Goal: Task Accomplishment & Management: Complete application form

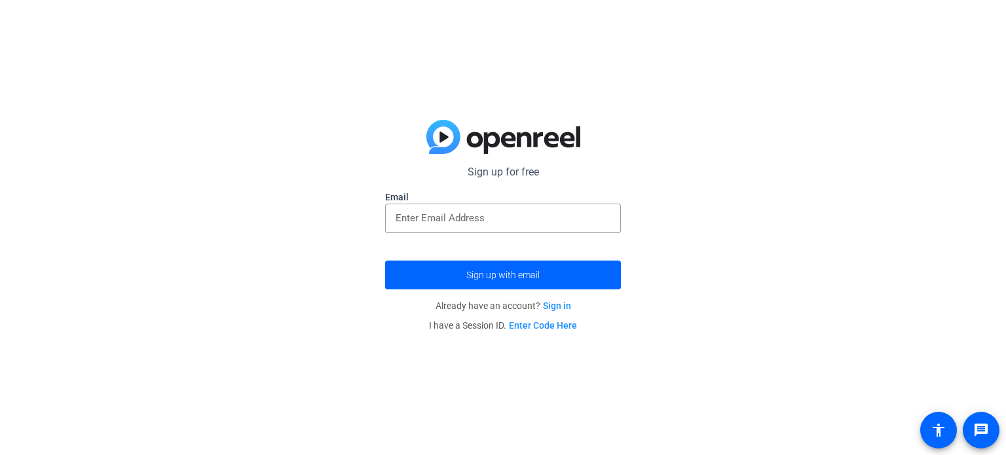
click at [553, 309] on link "Sign in" at bounding box center [557, 306] width 28 height 10
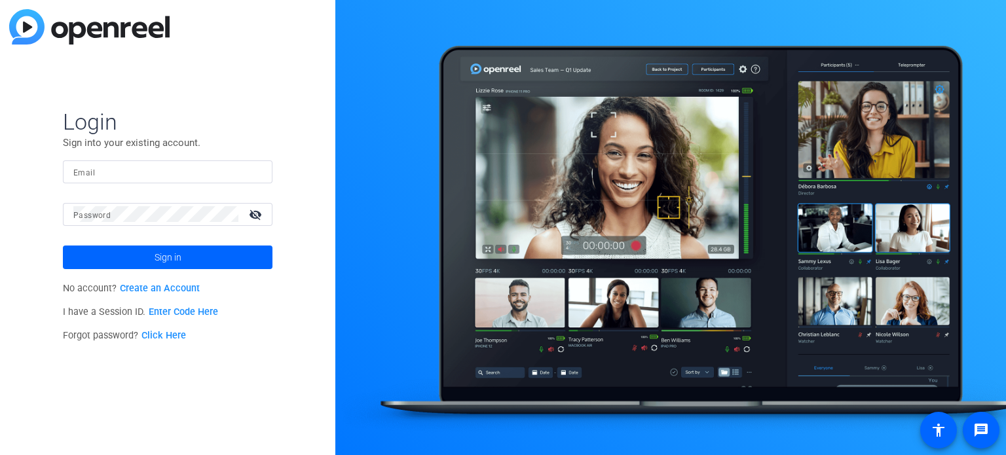
click at [255, 177] on input "Email" at bounding box center [167, 172] width 189 height 16
type input "[EMAIL_ADDRESS][DOMAIN_NAME]"
click at [172, 283] on link "Create an Account" at bounding box center [160, 288] width 80 height 11
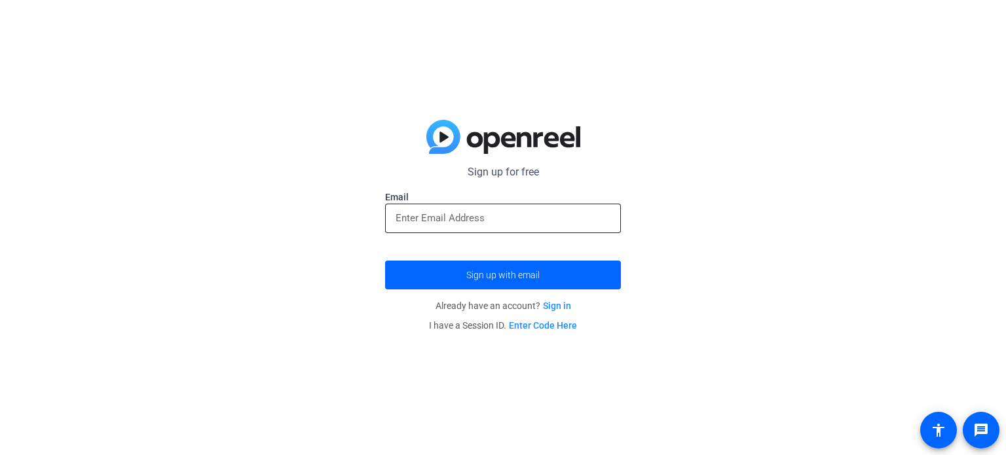
click at [422, 230] on div at bounding box center [503, 218] width 215 height 29
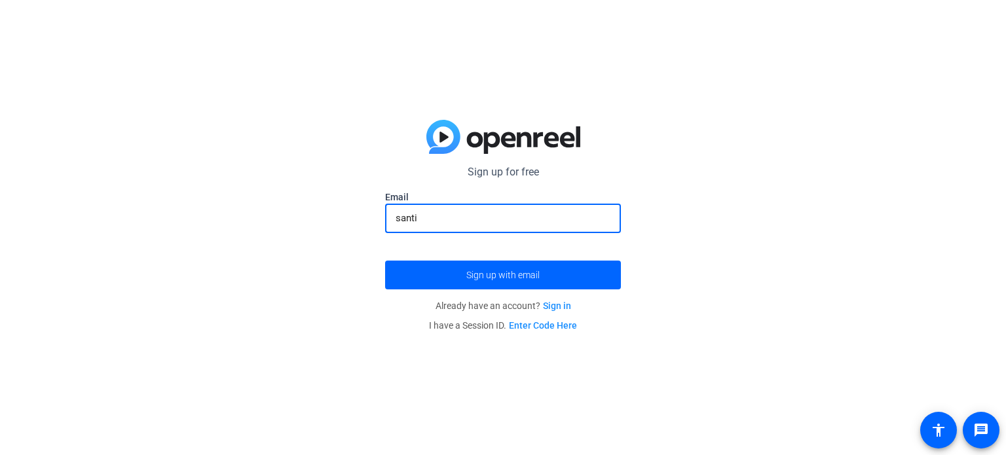
type input "[EMAIL_ADDRESS][DOMAIN_NAME]"
click at [475, 275] on span "Sign up with email" at bounding box center [502, 275] width 73 height 0
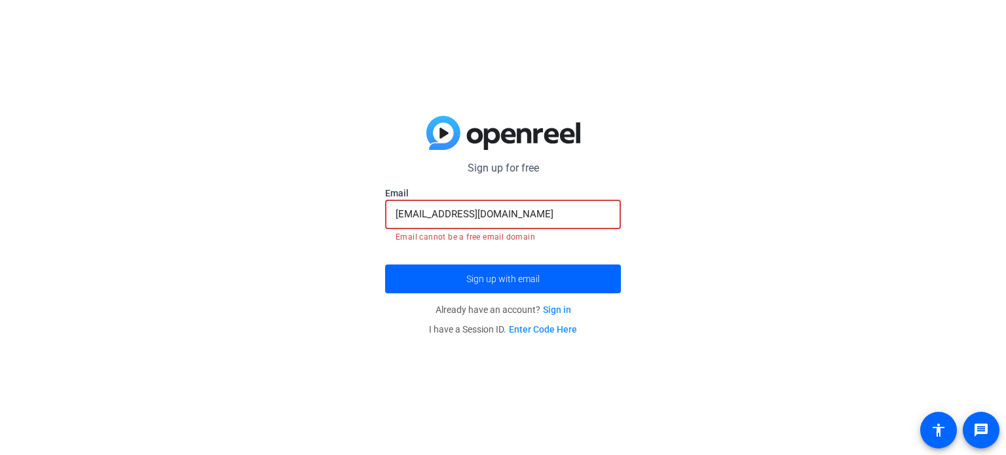
click at [547, 214] on input "[EMAIL_ADDRESS][DOMAIN_NAME]" at bounding box center [503, 214] width 215 height 16
click at [424, 288] on span "submit" at bounding box center [503, 278] width 236 height 31
click at [563, 205] on div "[EMAIL_ADDRESS][DOMAIN_NAME]" at bounding box center [503, 214] width 215 height 29
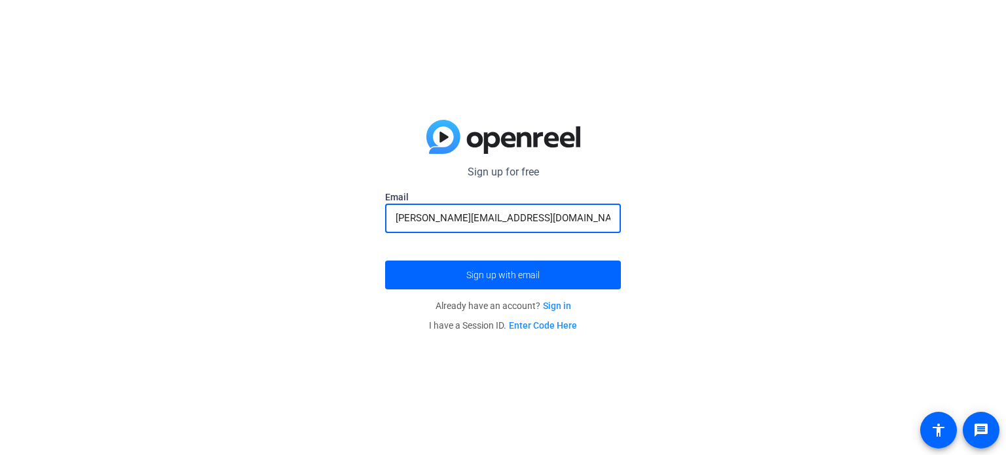
type input "[PERSON_NAME][EMAIL_ADDRESS][DOMAIN_NAME]"
click at [385, 261] on button "Sign up with email" at bounding box center [503, 275] width 236 height 29
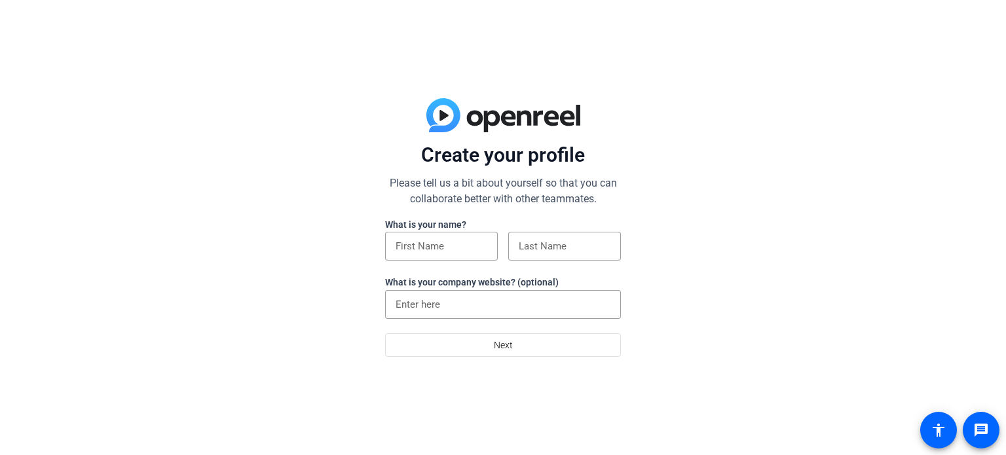
click at [424, 265] on div at bounding box center [441, 268] width 113 height 14
click at [423, 246] on input at bounding box center [442, 246] width 92 height 16
type input "[PERSON_NAME]"
click at [542, 235] on div at bounding box center [565, 246] width 92 height 29
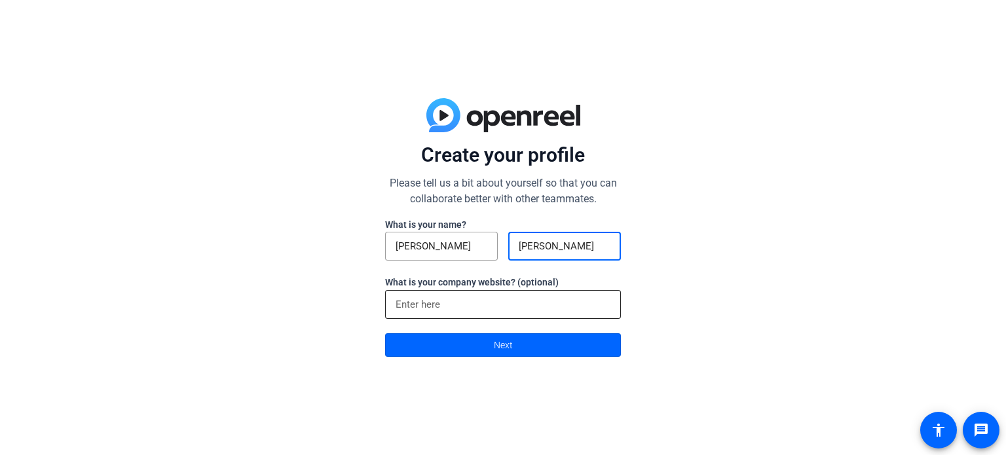
type input "[PERSON_NAME]"
click at [465, 296] on div at bounding box center [503, 304] width 215 height 29
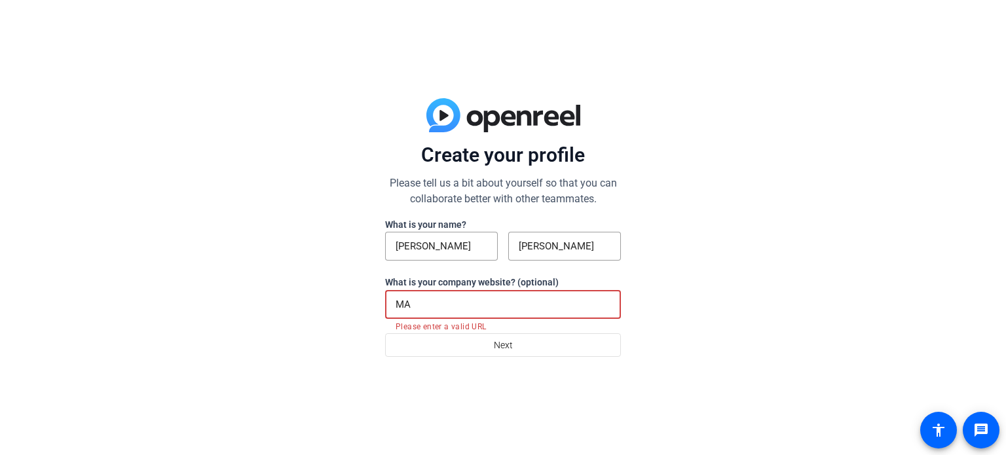
type input "M"
type input "m"
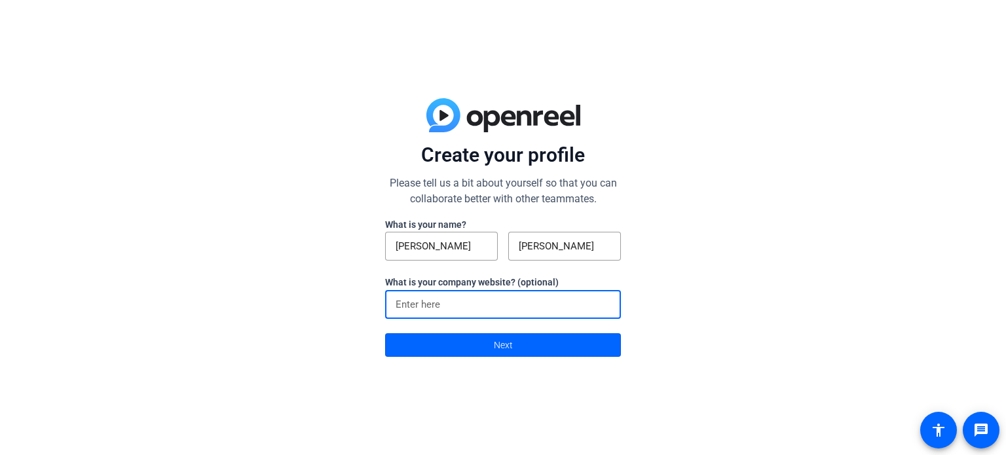
paste input "[URL][DOMAIN_NAME]"
type input "[URL][DOMAIN_NAME]"
click at [483, 347] on span at bounding box center [503, 345] width 235 height 31
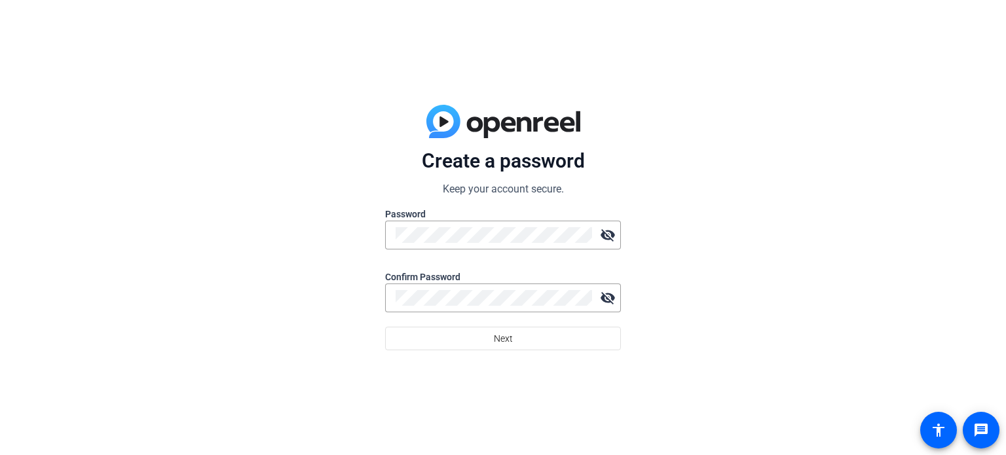
click at [494, 251] on div at bounding box center [503, 257] width 236 height 14
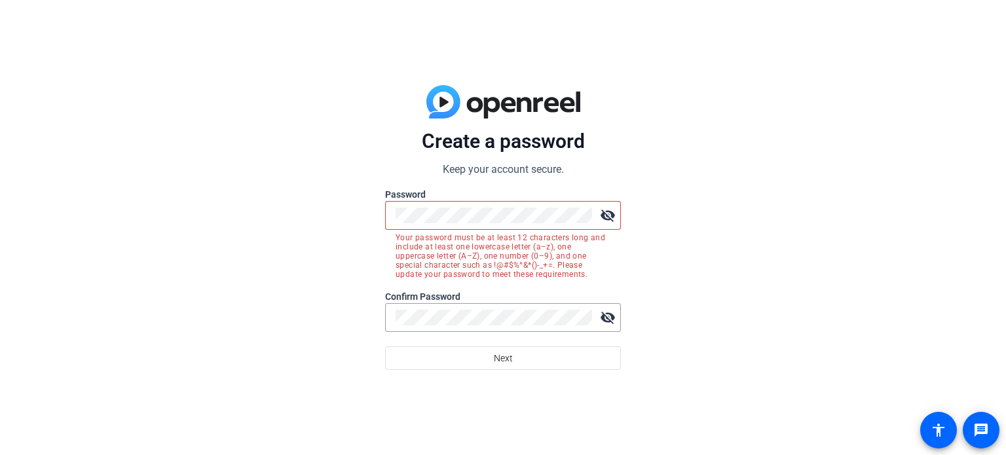
click at [615, 213] on mat-icon "visibility_off" at bounding box center [608, 215] width 26 height 26
click at [615, 213] on mat-icon "visibility" at bounding box center [608, 215] width 26 height 26
click at [500, 327] on div at bounding box center [494, 317] width 197 height 29
click at [385, 347] on button "Next" at bounding box center [503, 359] width 236 height 24
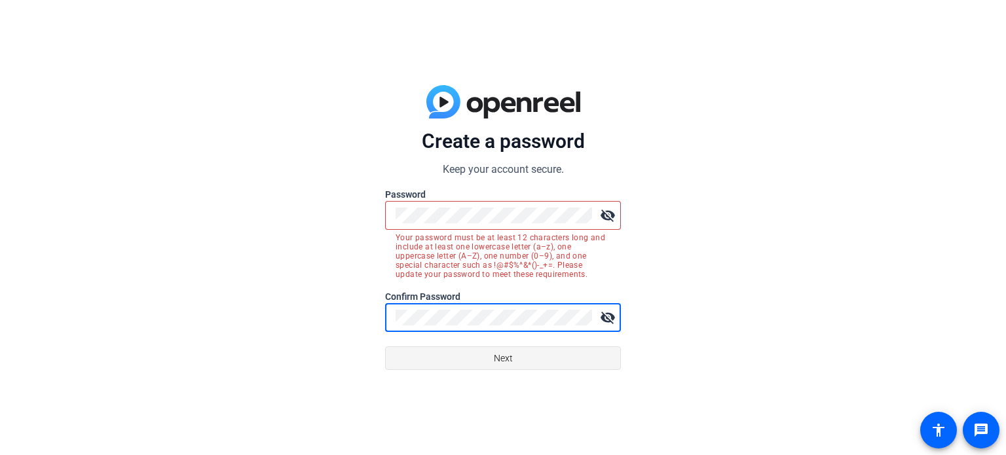
click at [501, 358] on span "Next" at bounding box center [503, 358] width 19 height 25
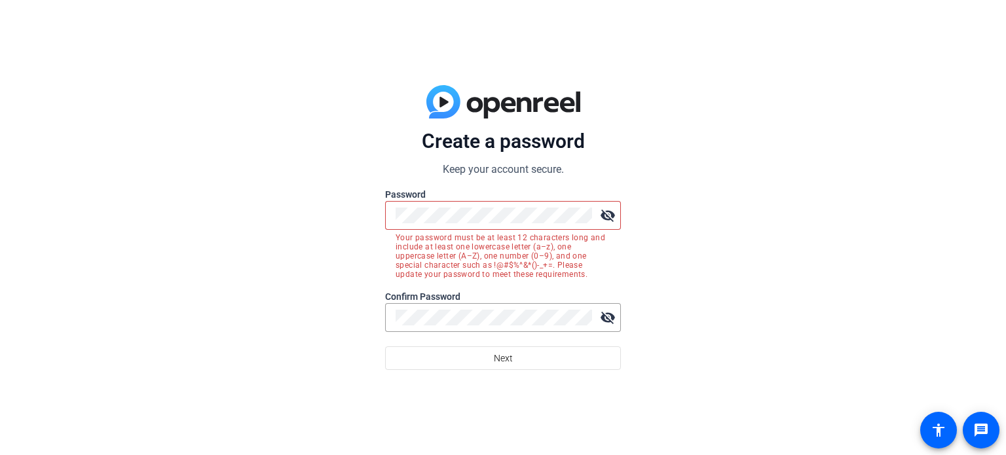
click at [608, 204] on mat-icon "visibility_off" at bounding box center [608, 215] width 26 height 26
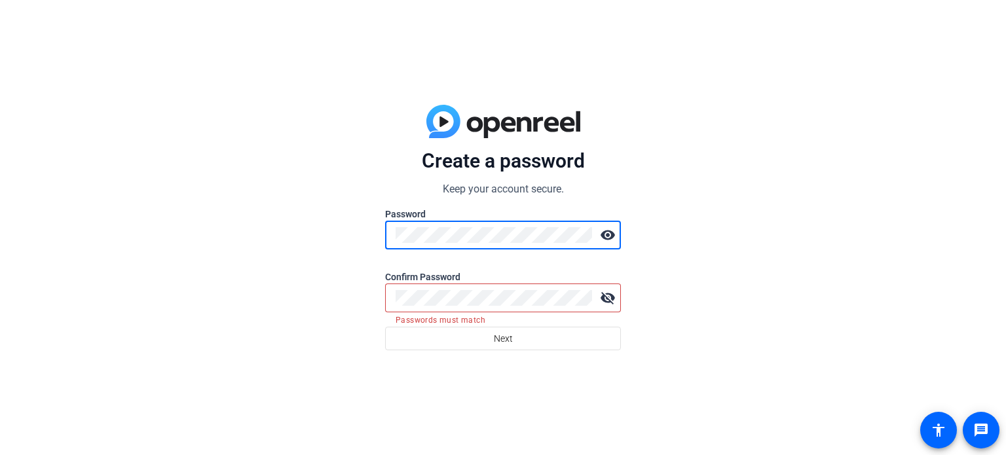
click at [497, 287] on div at bounding box center [494, 298] width 197 height 29
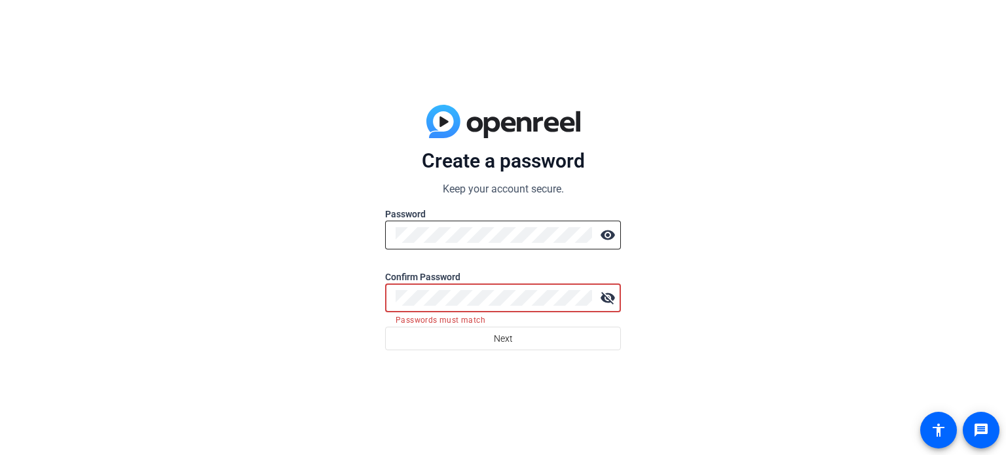
click at [531, 244] on div at bounding box center [494, 235] width 197 height 29
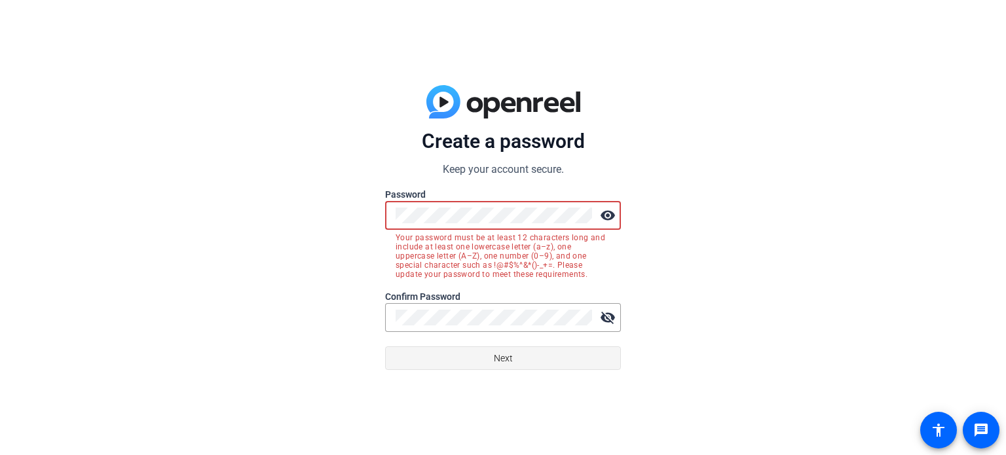
click at [547, 348] on span at bounding box center [503, 358] width 235 height 31
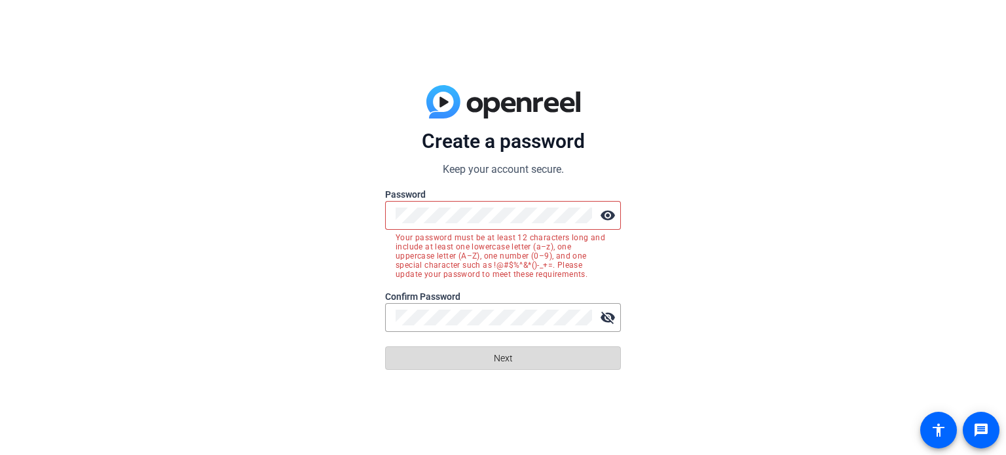
click at [547, 348] on span at bounding box center [503, 358] width 235 height 31
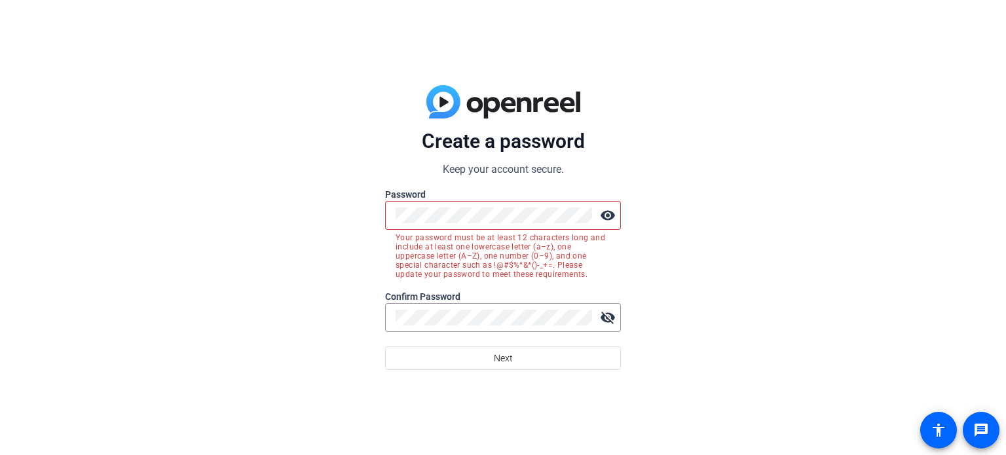
click at [481, 227] on div at bounding box center [494, 215] width 197 height 29
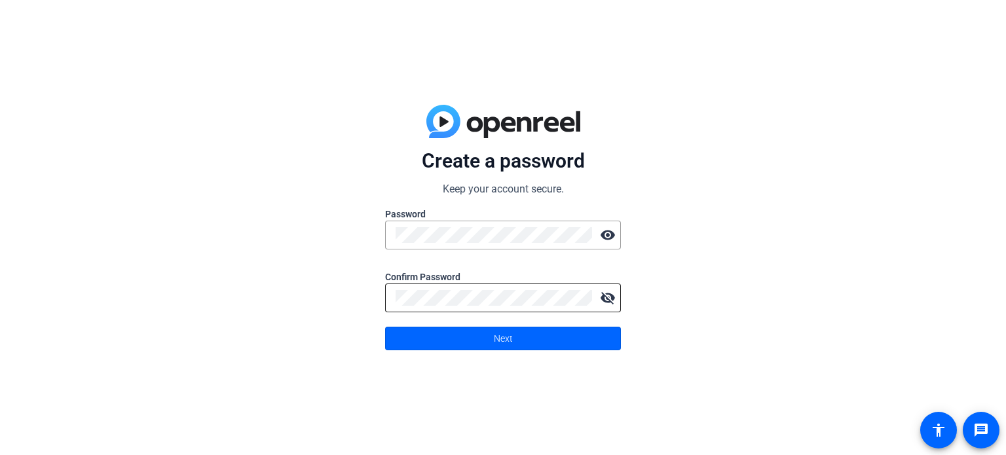
click at [611, 302] on mat-icon "visibility_off" at bounding box center [608, 298] width 26 height 26
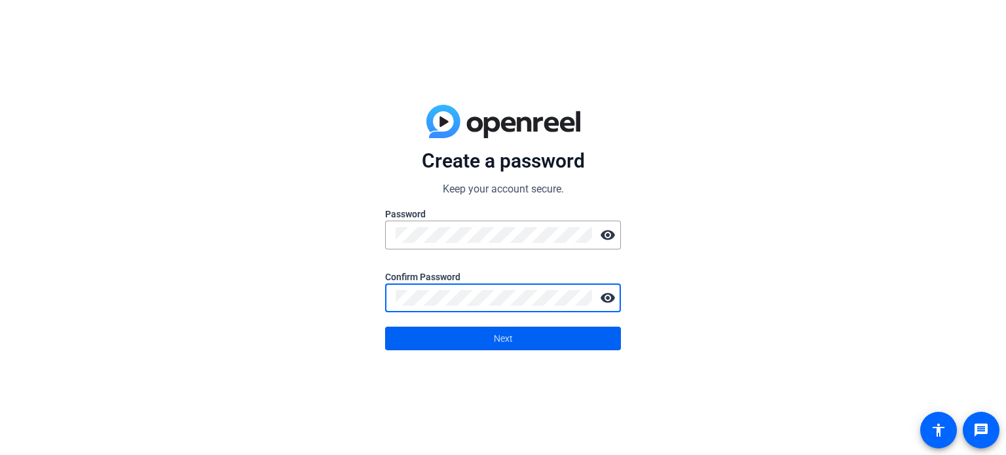
click at [529, 340] on span at bounding box center [503, 338] width 235 height 31
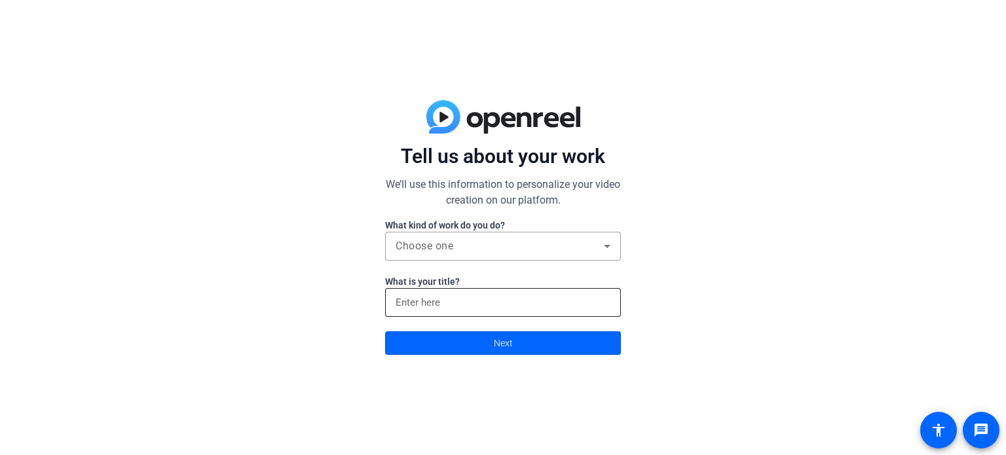
click at [480, 293] on div at bounding box center [503, 302] width 215 height 29
type input "Student"
click at [521, 251] on div "Choose one" at bounding box center [500, 246] width 208 height 16
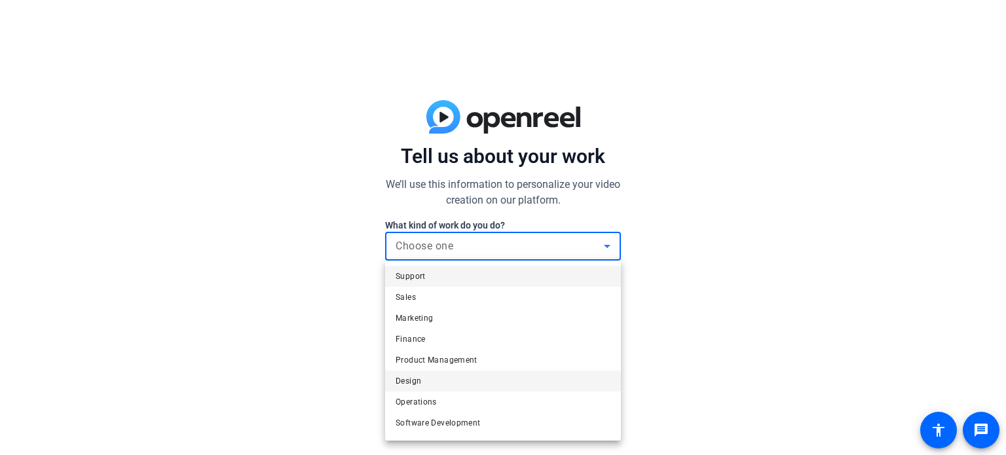
scroll to position [39, 0]
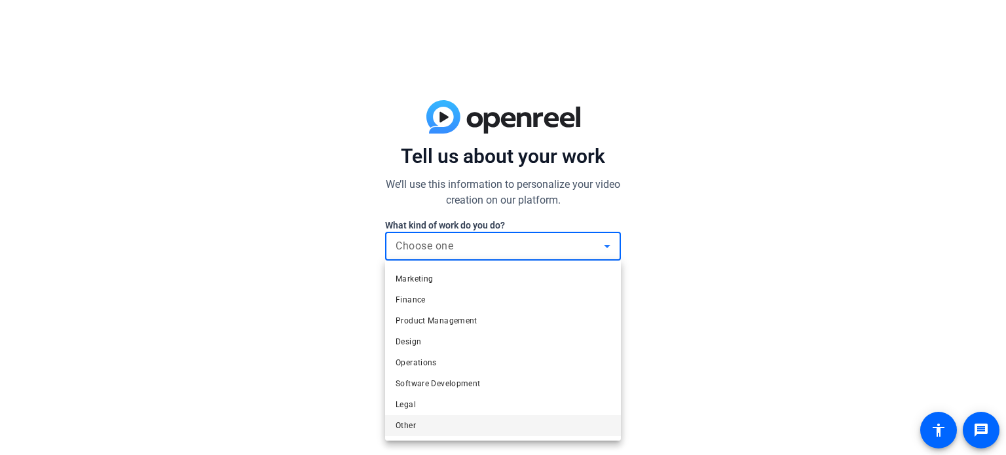
click at [413, 428] on span "Other" at bounding box center [406, 426] width 20 height 16
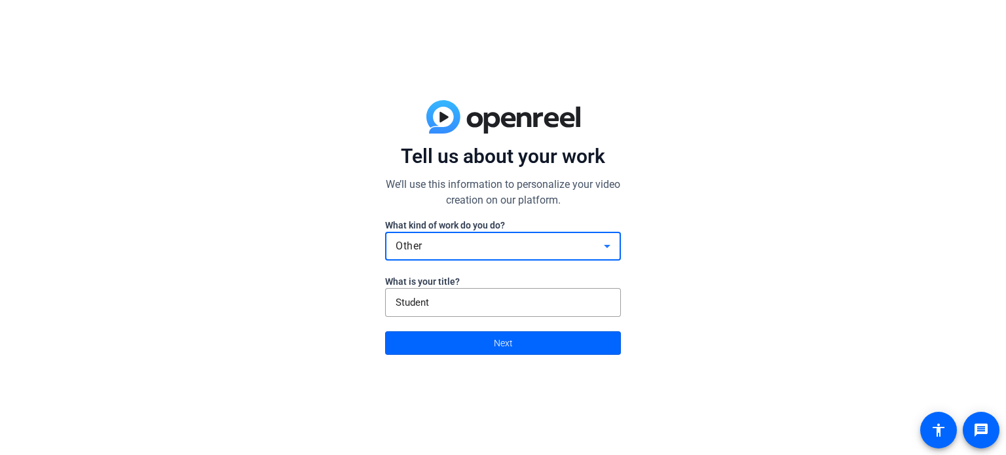
click at [503, 322] on div at bounding box center [503, 324] width 236 height 14
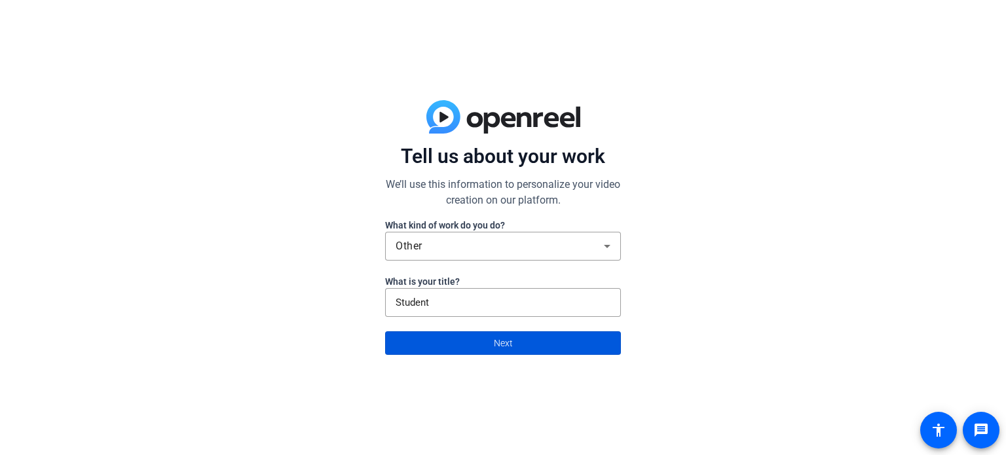
click at [503, 341] on span "Next" at bounding box center [503, 343] width 19 height 25
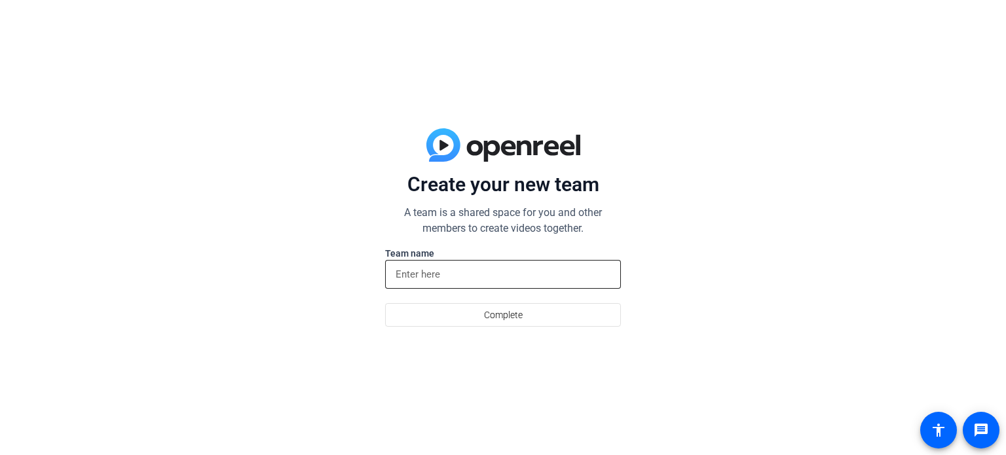
click at [503, 282] on input at bounding box center [503, 275] width 215 height 16
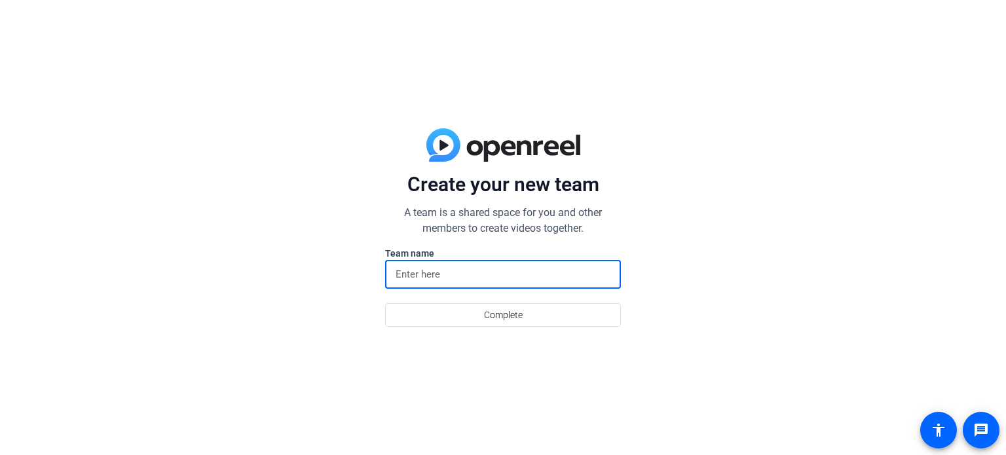
type input "m"
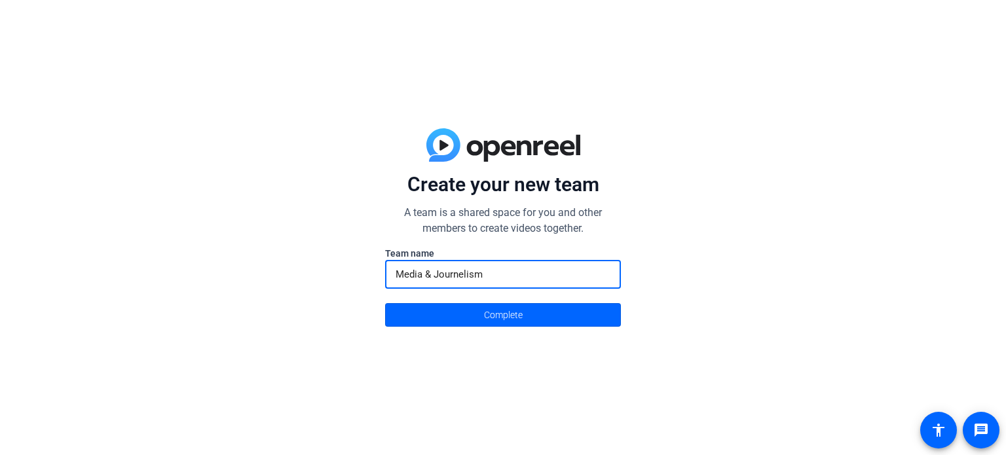
click at [468, 280] on input "Media & Journelism" at bounding box center [503, 275] width 215 height 16
type input "Media & Journalism"
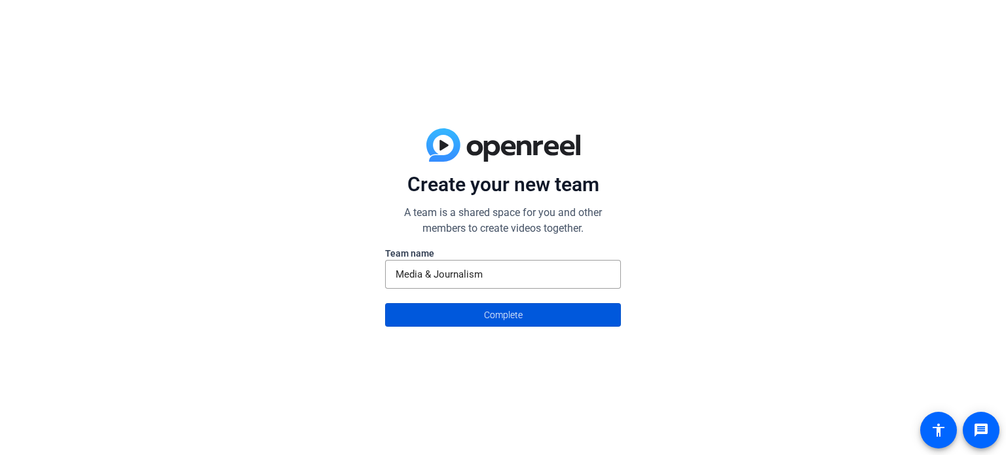
click at [478, 326] on span at bounding box center [503, 314] width 235 height 31
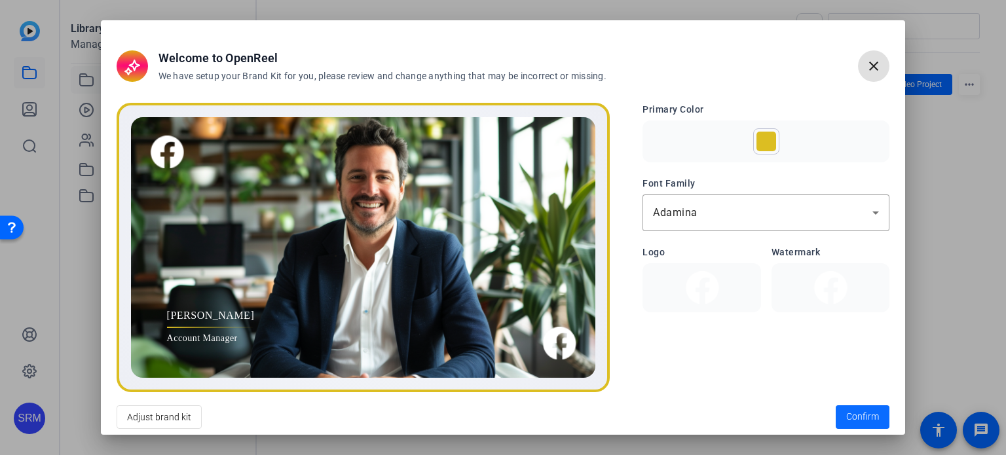
click at [856, 411] on span "Confirm" at bounding box center [862, 417] width 33 height 14
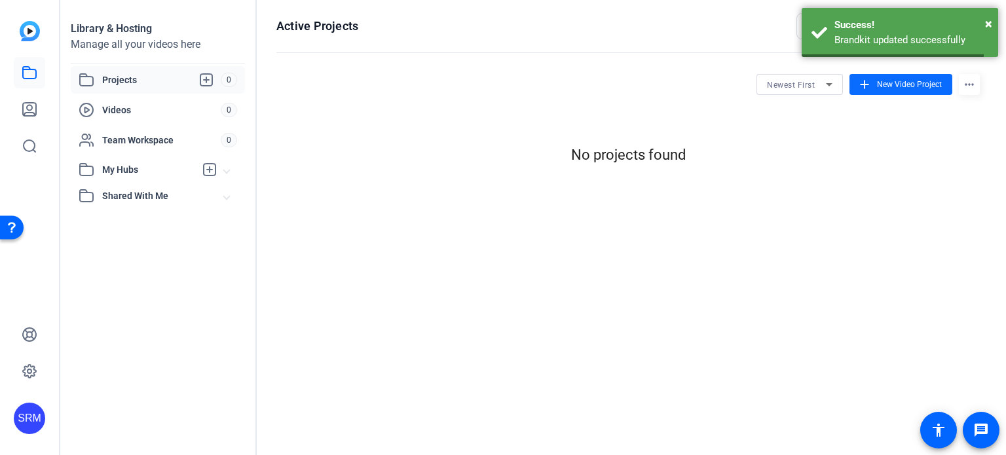
click at [888, 79] on span "New Video Project" at bounding box center [909, 85] width 65 height 12
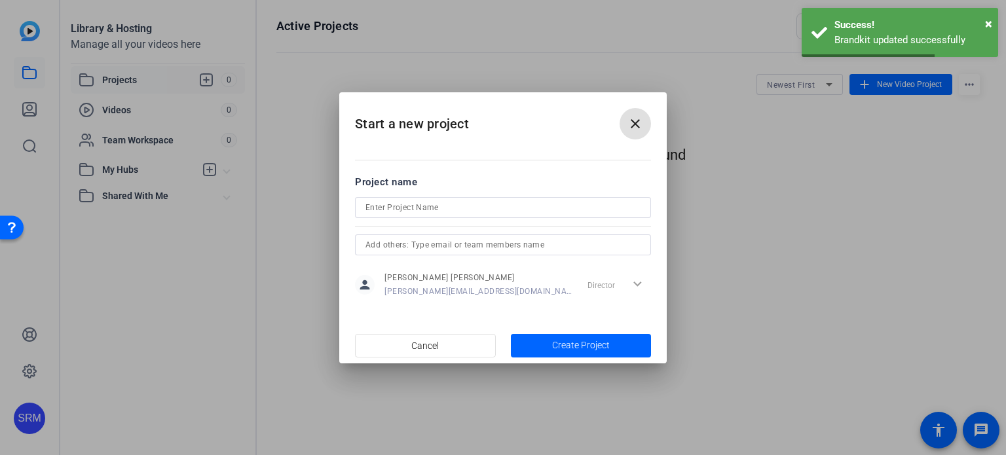
click at [524, 218] on div at bounding box center [503, 225] width 296 height 14
click at [546, 200] on input at bounding box center [503, 208] width 275 height 16
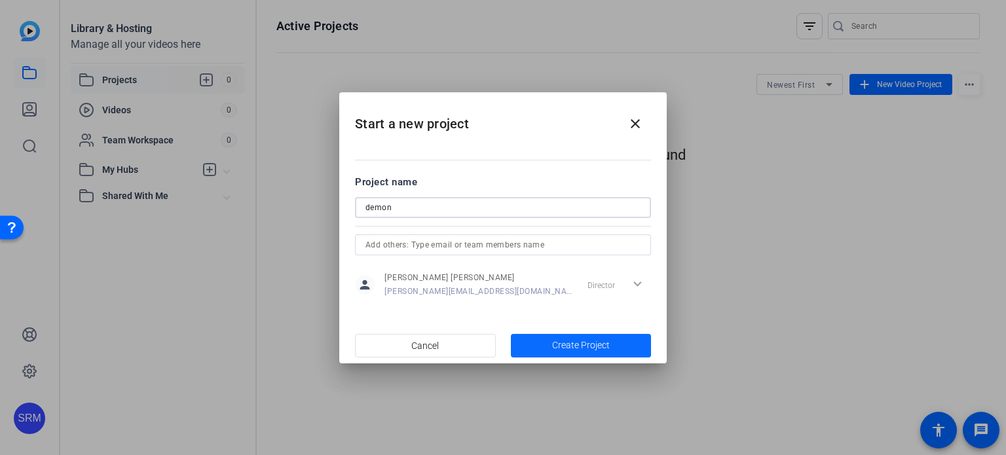
type input "demon"
click at [567, 330] on span "button" at bounding box center [581, 345] width 141 height 31
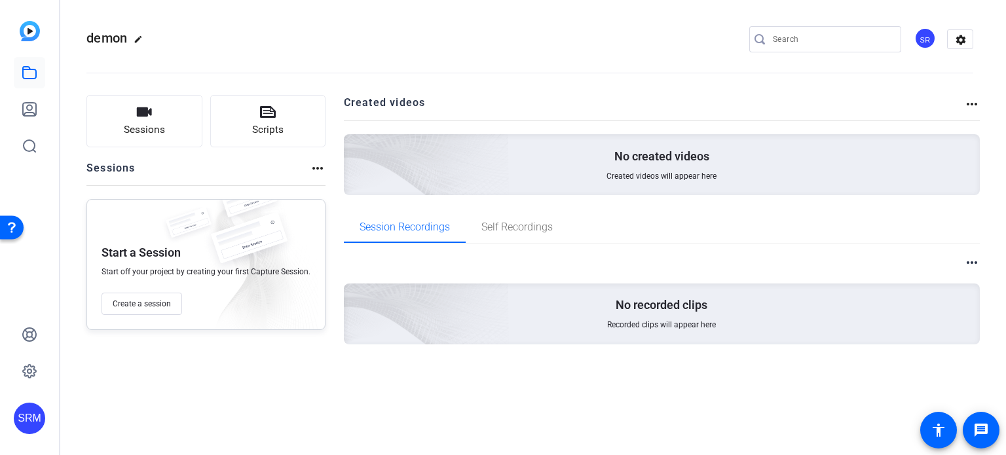
click at [739, 174] on div "No created videos Created videos will appear here" at bounding box center [662, 164] width 637 height 61
click at [145, 143] on button "Sessions" at bounding box center [144, 121] width 116 height 52
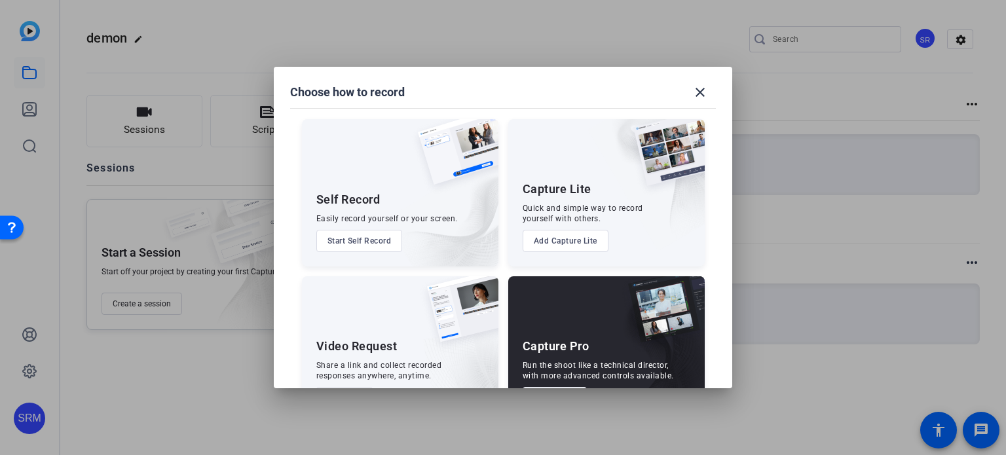
scroll to position [47, 0]
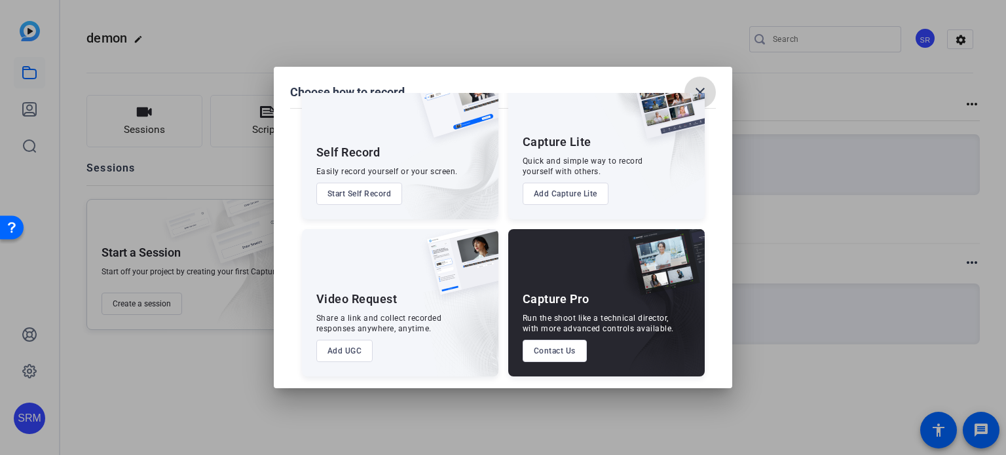
click at [700, 91] on mat-icon "close" at bounding box center [700, 93] width 16 height 16
